Goal: Task Accomplishment & Management: Manage account settings

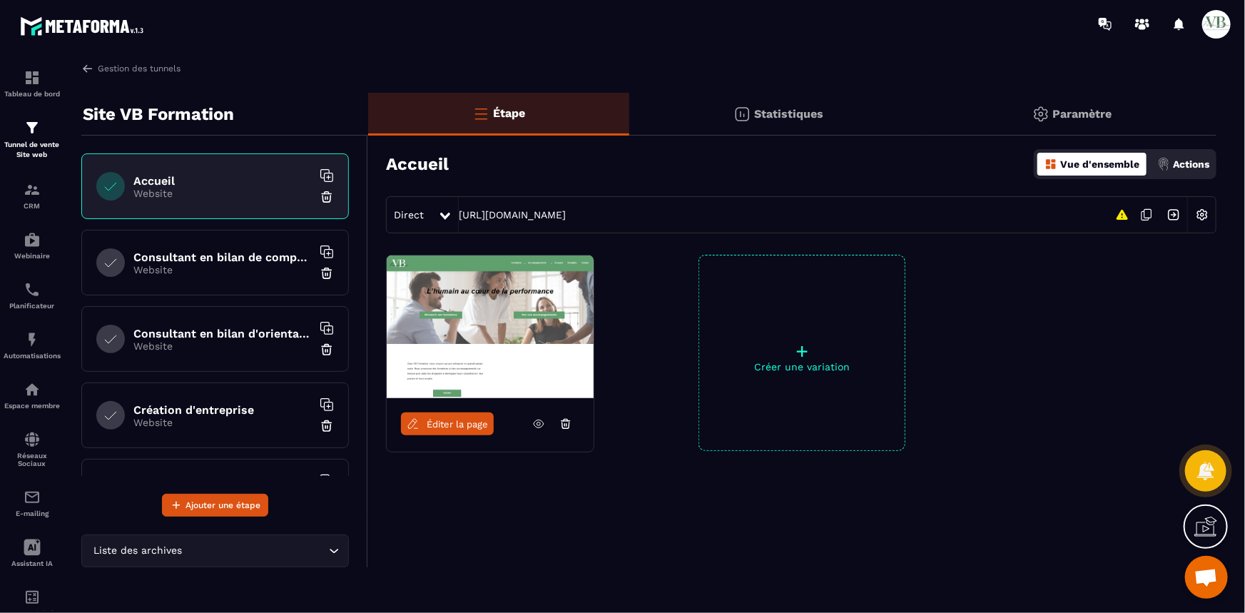
scroll to position [1180, 0]
click at [86, 68] on img at bounding box center [87, 68] width 13 height 13
click at [21, 140] on p "Tunnel de vente Site web" at bounding box center [32, 150] width 57 height 20
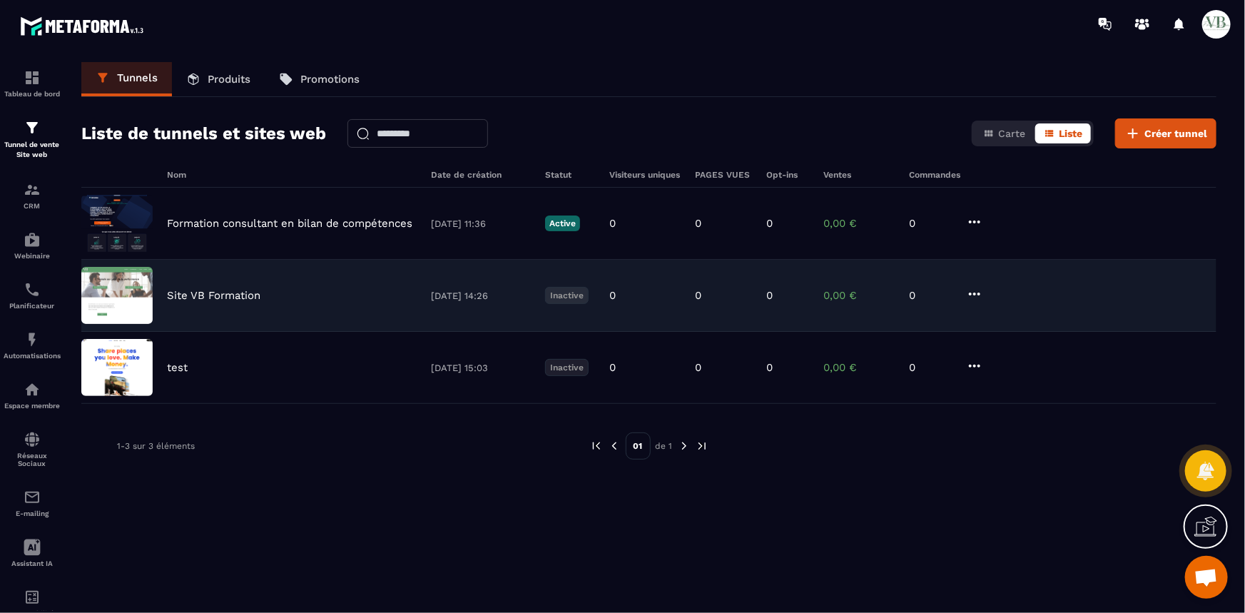
click at [971, 288] on icon at bounding box center [974, 293] width 17 height 17
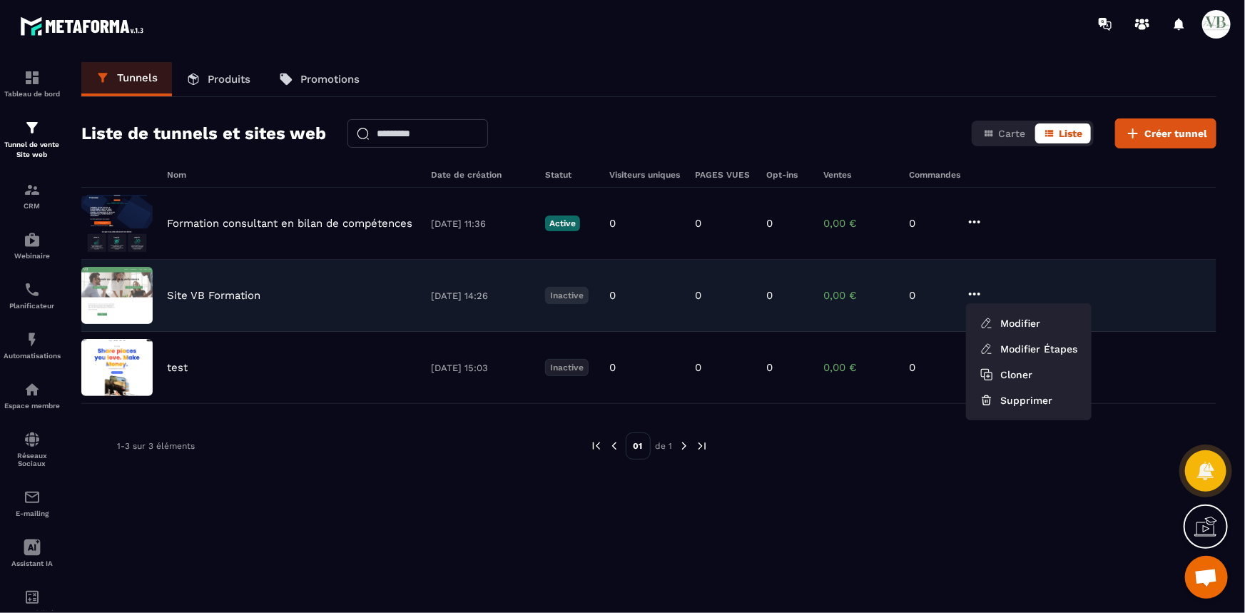
click at [567, 297] on p "Inactive" at bounding box center [567, 295] width 44 height 17
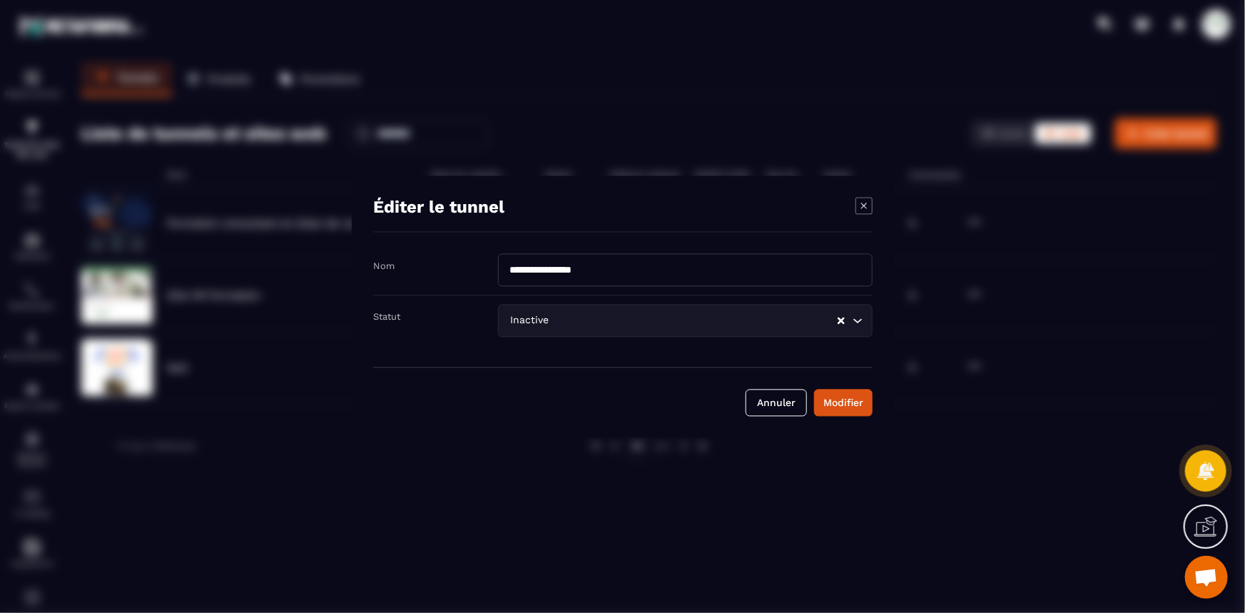
click at [570, 318] on input "Search for option" at bounding box center [694, 321] width 284 height 16
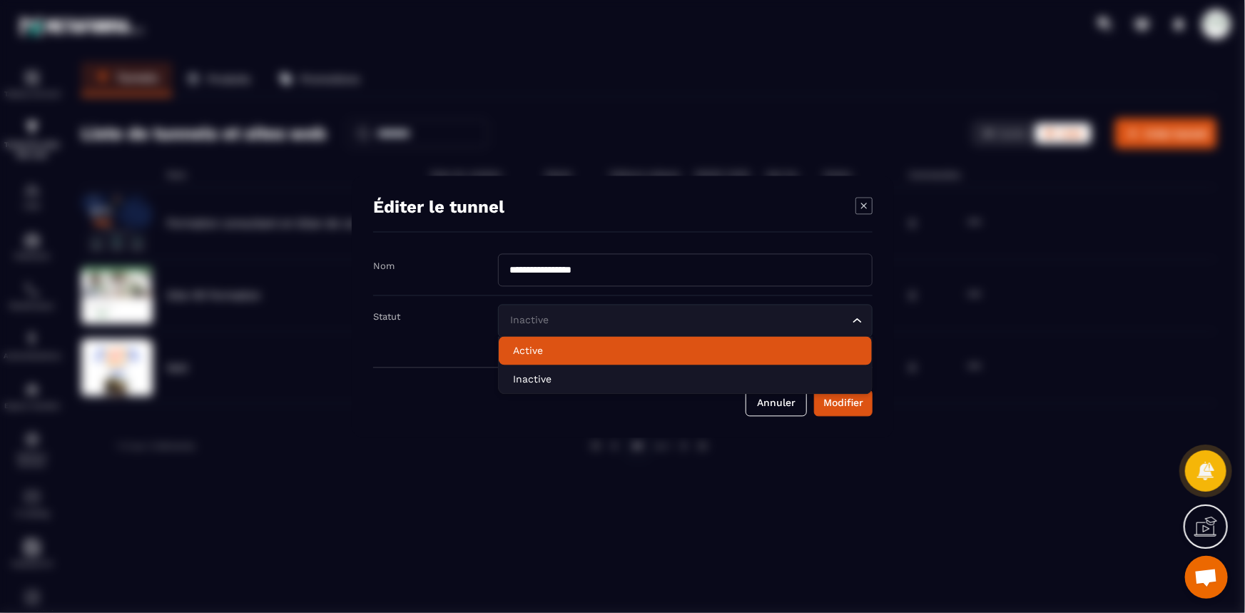
click at [559, 357] on p "Active" at bounding box center [685, 350] width 345 height 14
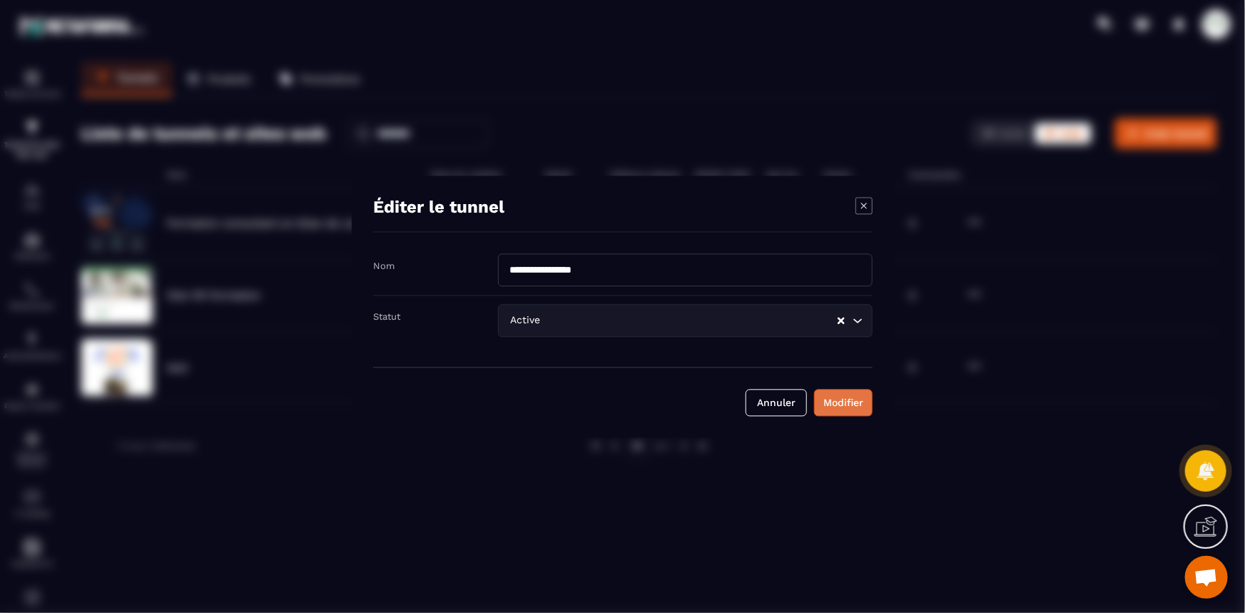
click at [845, 405] on div "Modifier" at bounding box center [843, 402] width 40 height 14
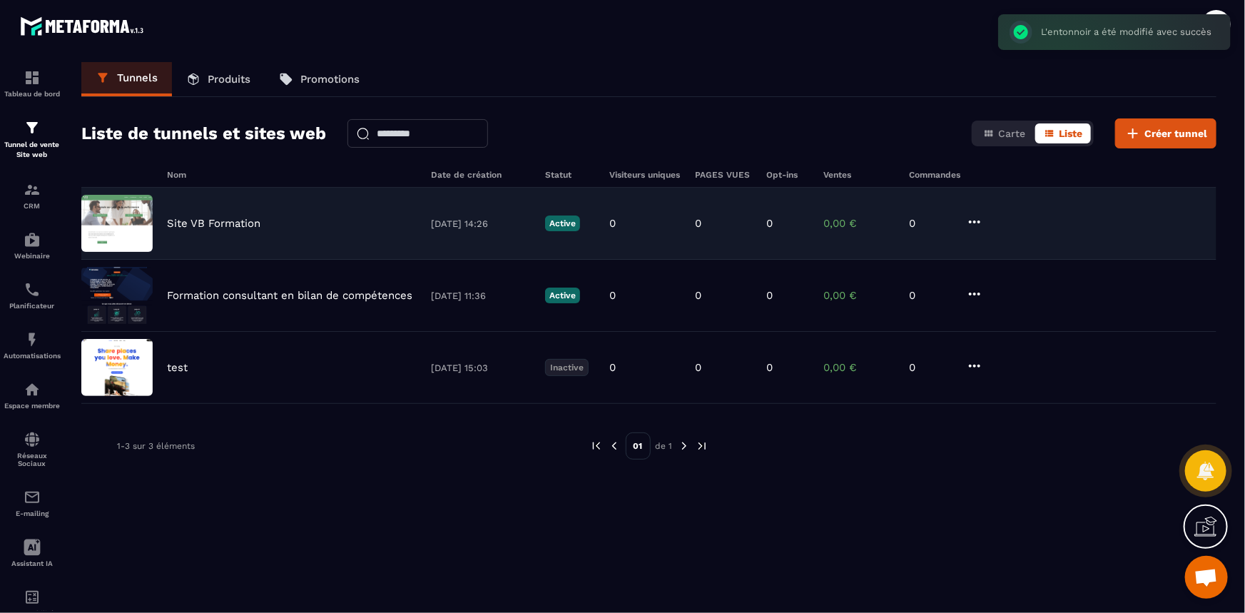
click at [233, 214] on div "Site VB Formation [DATE] 14:26 Active 0 0 0 0,00 € 0" at bounding box center [648, 224] width 1135 height 72
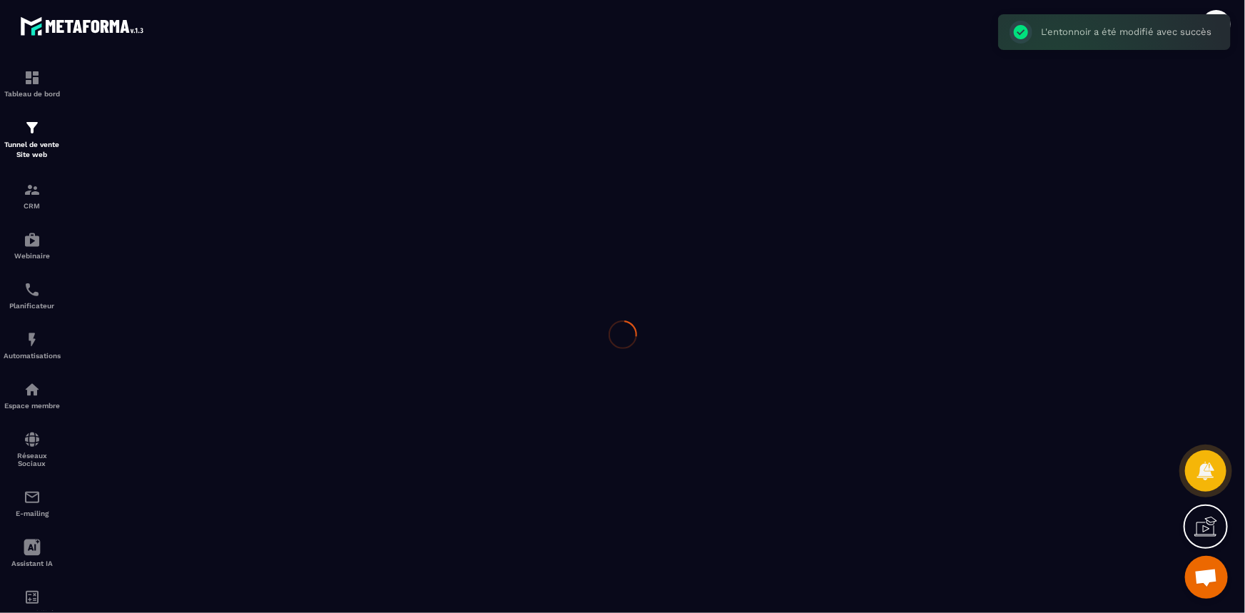
click at [233, 214] on div at bounding box center [622, 335] width 1245 height 574
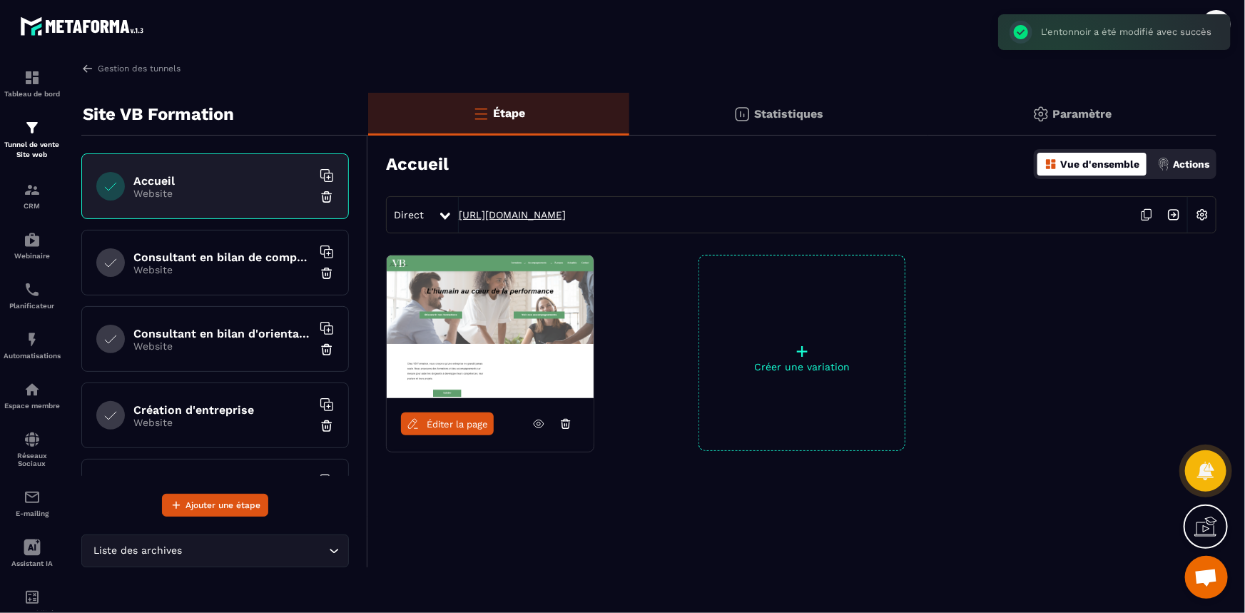
click at [566, 215] on link "[URL][DOMAIN_NAME]" at bounding box center [512, 214] width 107 height 11
click at [1199, 215] on img at bounding box center [1202, 214] width 27 height 27
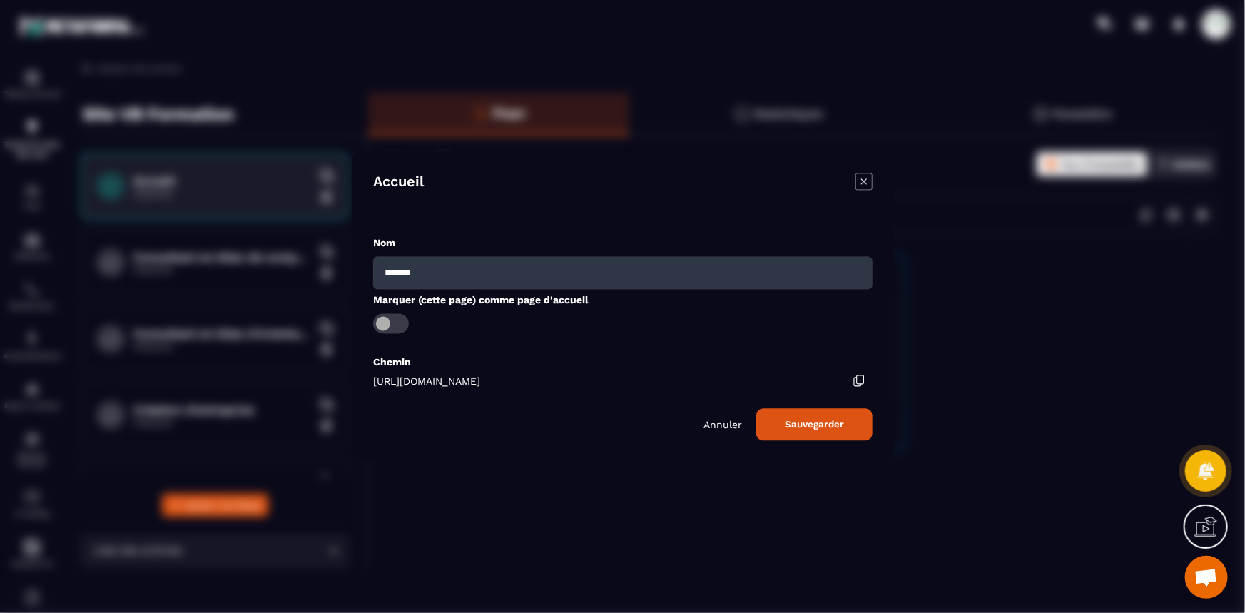
click at [480, 375] on span "[URL][DOMAIN_NAME]" at bounding box center [426, 380] width 107 height 11
click at [729, 420] on p "Annuler" at bounding box center [723, 424] width 39 height 11
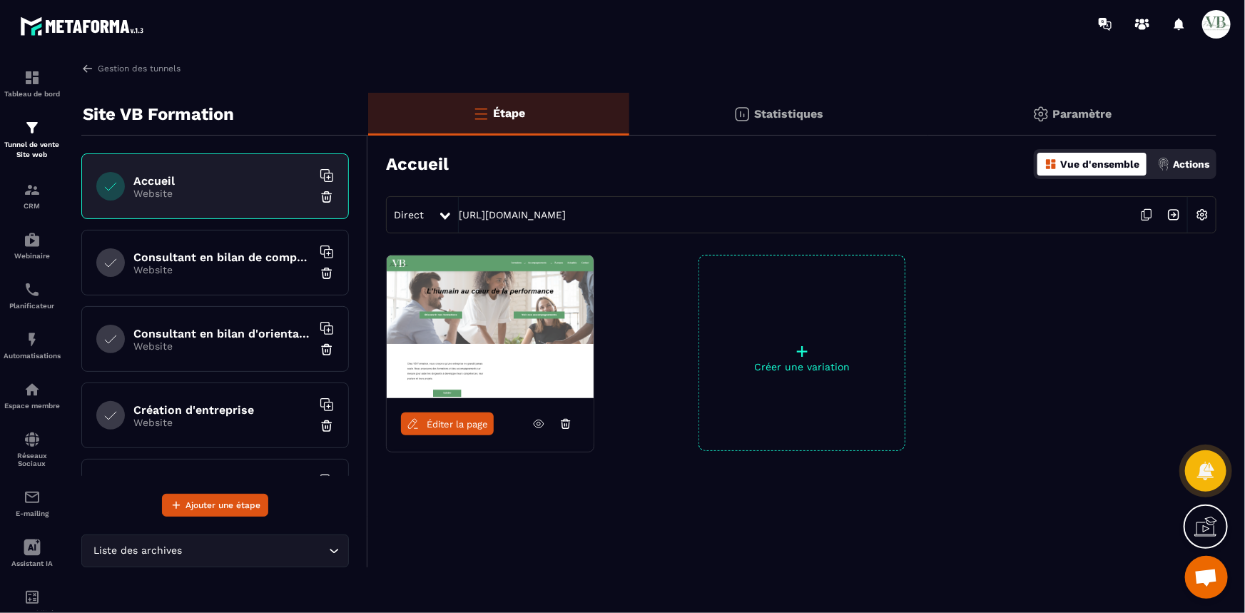
click at [1202, 215] on img at bounding box center [1202, 214] width 27 height 27
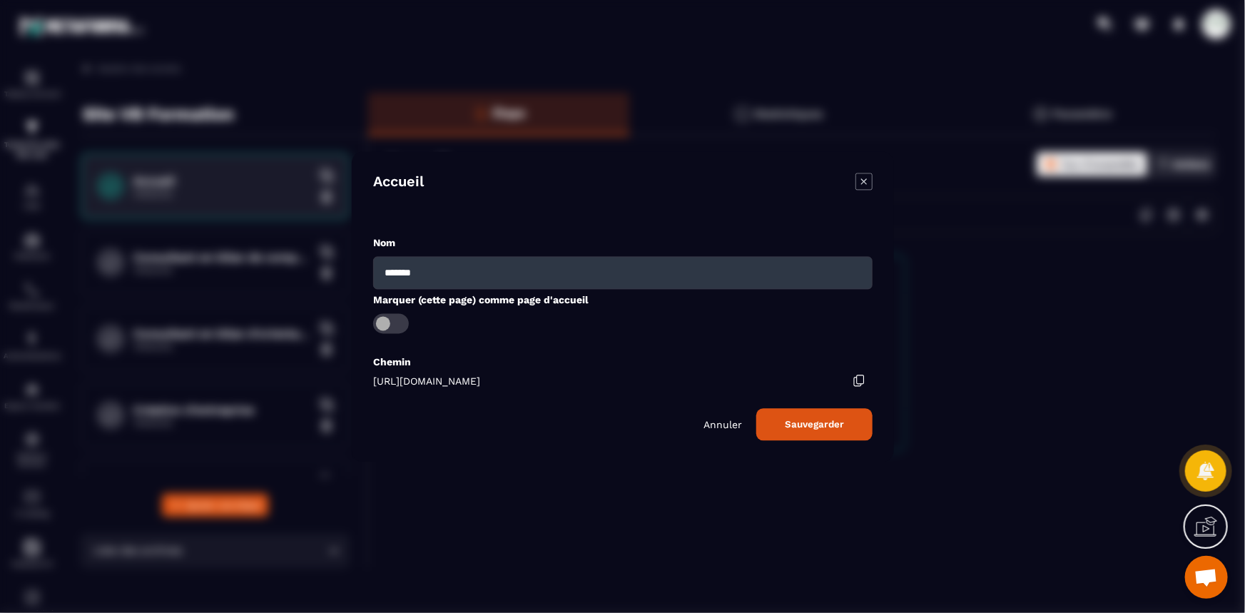
click at [869, 174] on icon "Modal window" at bounding box center [864, 181] width 17 height 17
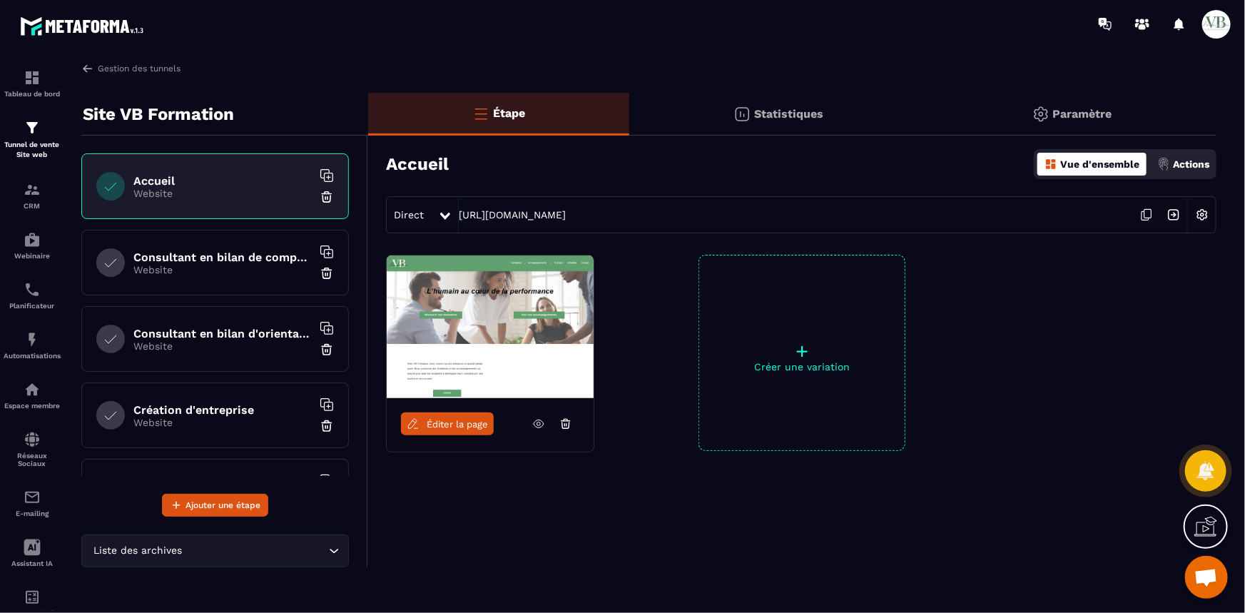
click at [1037, 115] on img at bounding box center [1040, 114] width 17 height 17
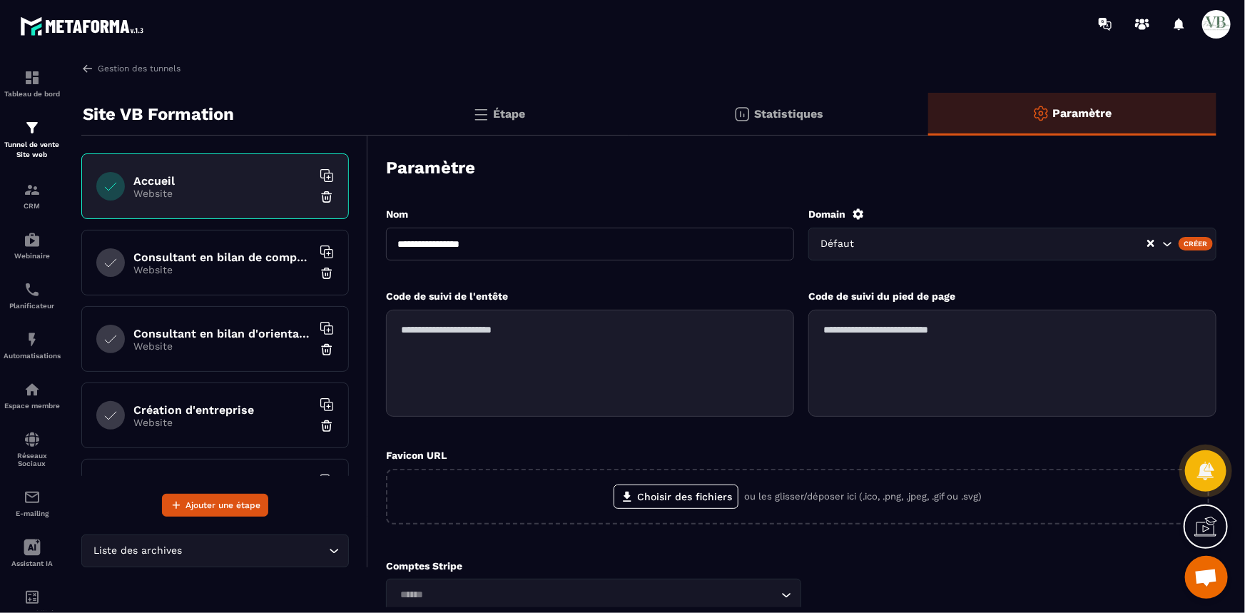
click at [873, 239] on input "Search for option" at bounding box center [1007, 244] width 278 height 16
click at [1204, 243] on div "Créer" at bounding box center [1196, 243] width 35 height 13
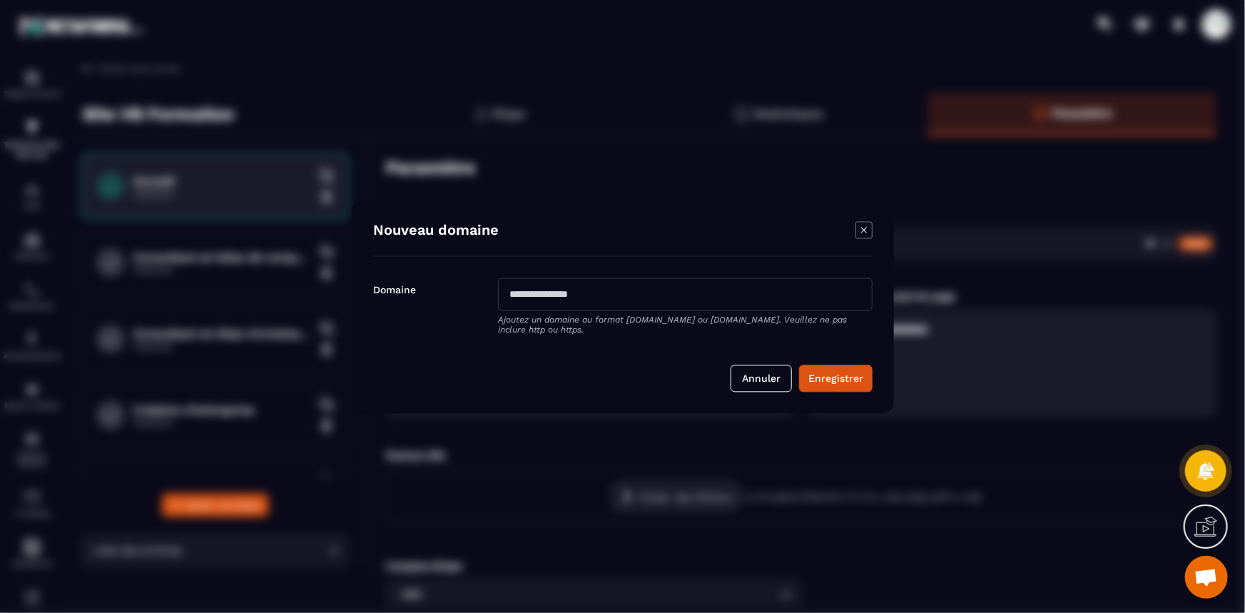
click at [562, 295] on input "Modal window" at bounding box center [685, 294] width 375 height 33
type input "**********"
click at [829, 371] on button "Enregistrer" at bounding box center [835, 378] width 73 height 27
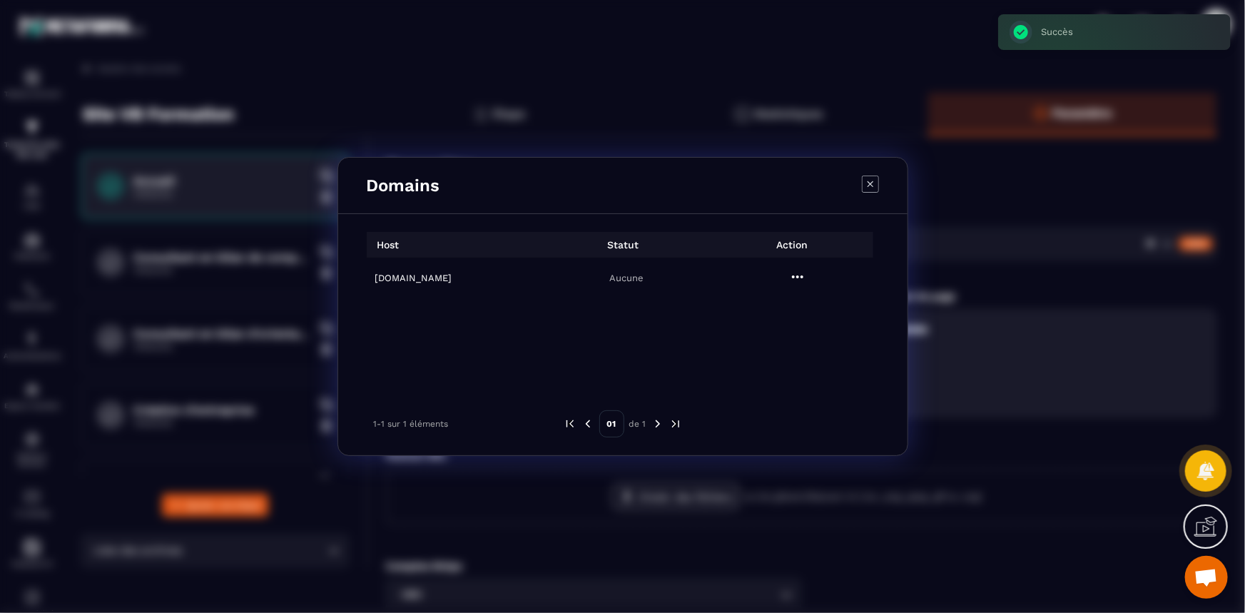
click at [619, 279] on p "Aucune" at bounding box center [627, 278] width 162 height 11
click at [870, 186] on icon "Modal window" at bounding box center [870, 184] width 17 height 17
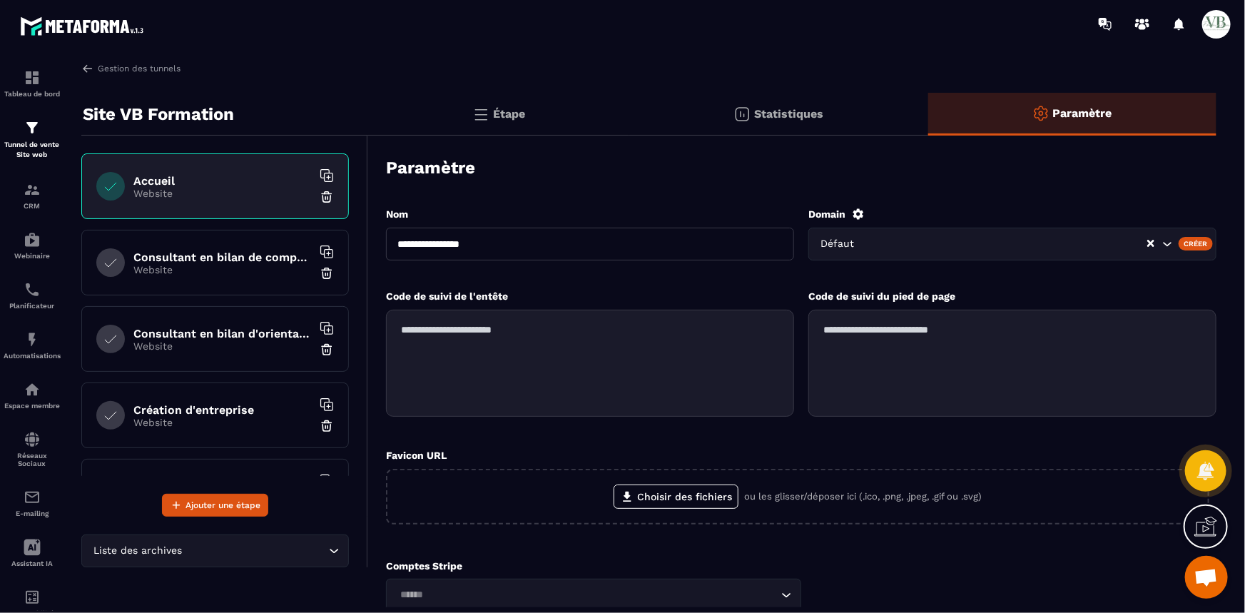
click at [630, 197] on div "**********" at bounding box center [801, 442] width 831 height 499
